Goal: Check status: Check status

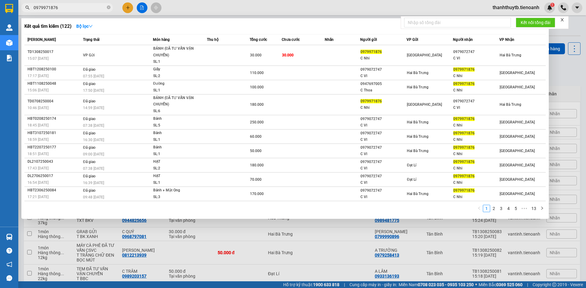
click at [94, 5] on input "0979971876" at bounding box center [70, 7] width 72 height 7
click at [90, 7] on input "0979971876" at bounding box center [70, 7] width 72 height 7
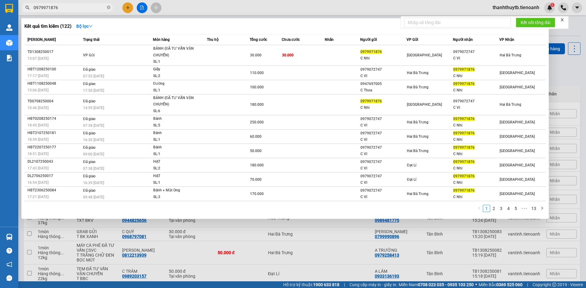
click at [90, 7] on input "0979971876" at bounding box center [70, 7] width 72 height 7
click at [194, 9] on div at bounding box center [293, 144] width 586 height 288
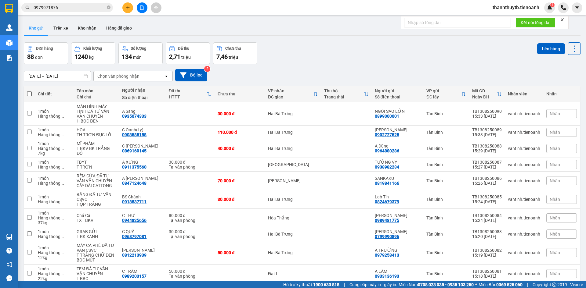
click at [188, 10] on div "Kết quả [PERSON_NAME] ( 122 ) Bộ lọc Mã ĐH Trạng thái Món hàng Thu hộ Tổng [PER…" at bounding box center [293, 7] width 586 height 15
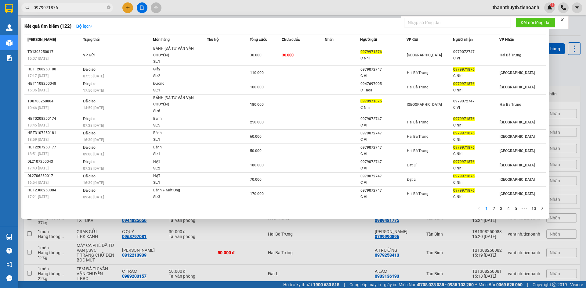
click at [72, 5] on input "0979971876" at bounding box center [70, 7] width 72 height 7
click at [220, 6] on div at bounding box center [293, 144] width 586 height 288
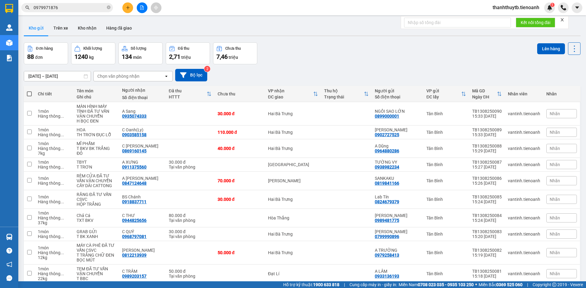
click at [220, 6] on div "Kết quả [PERSON_NAME] ( 122 ) Bộ lọc Mã ĐH Trạng thái Món hàng Thu hộ Tổng [PER…" at bounding box center [293, 7] width 586 height 15
